Goal: Check status: Check status

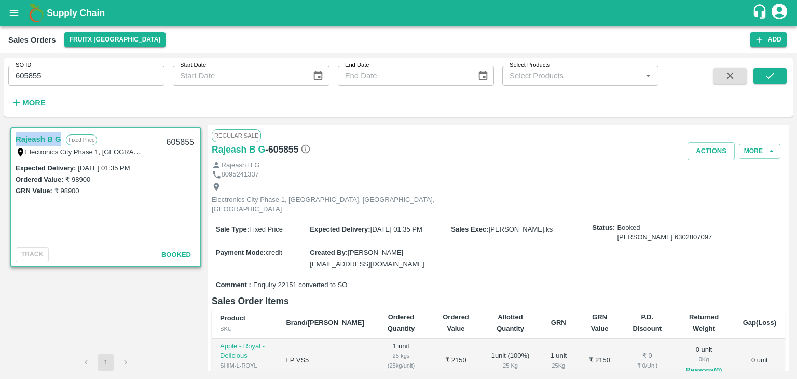
scroll to position [32, 0]
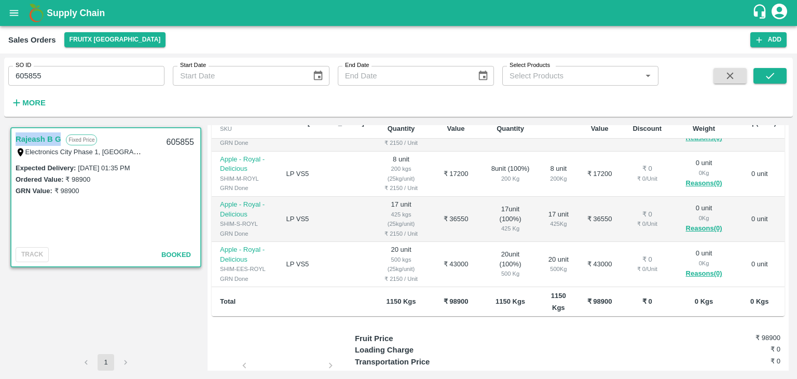
click at [33, 78] on input "605855" at bounding box center [86, 76] width 156 height 20
type input "605855"
